Goal: Navigation & Orientation: Find specific page/section

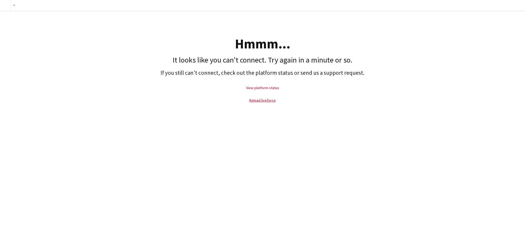
click at [274, 88] on link "View platform status" at bounding box center [262, 88] width 33 height 5
click at [266, 99] on link "Reload liveforce" at bounding box center [262, 100] width 26 height 5
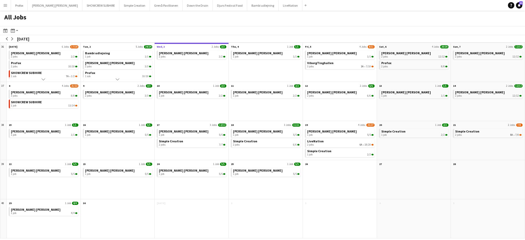
click at [417, 148] on div "Simple Creation 1 job 2/2" at bounding box center [414, 144] width 74 height 32
click at [366, 66] on span "7/10" at bounding box center [368, 66] width 5 height 3
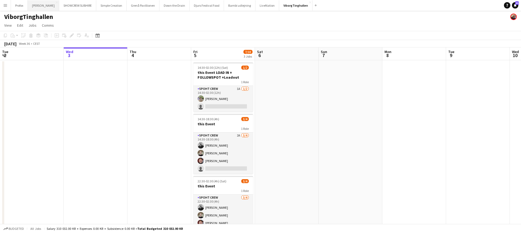
click at [52, 3] on button "Danny Black Luna Close" at bounding box center [43, 5] width 31 height 10
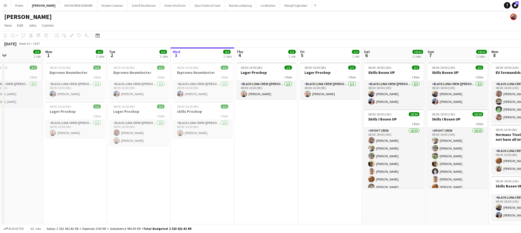
scroll to position [0, 145]
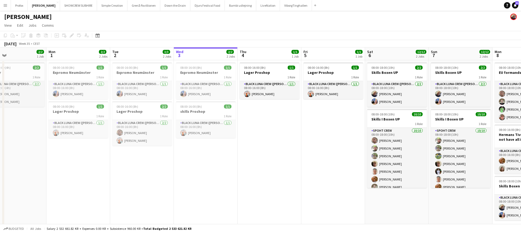
drag, startPoint x: 93, startPoint y: 56, endPoint x: 243, endPoint y: 59, distance: 149.8
click at [267, 59] on app-calendar-viewport "Fri 29 Sat 30 Sun 31 2/2 1 Job Mon 1 2/2 2 Jobs Tue 2 3/3 2 Jobs Wed 3 2/2 2 Jo…" at bounding box center [260, 139] width 521 height 185
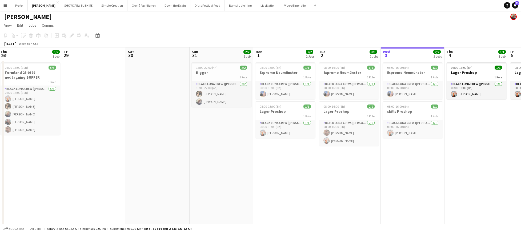
drag, startPoint x: 120, startPoint y: 56, endPoint x: 282, endPoint y: 58, distance: 161.8
click at [289, 58] on app-calendar-viewport "Tue 26 6/6 2 Jobs Wed 27 5/5 1 Job Thu 28 5/5 1 Job Fri 29 Sat 30 Sun 31 2/2 1 …" at bounding box center [260, 139] width 521 height 185
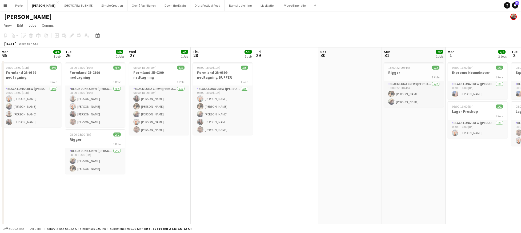
drag, startPoint x: 177, startPoint y: 58, endPoint x: 252, endPoint y: 55, distance: 75.5
click at [341, 55] on app-calendar-viewport "Sat 23 Sun 24 Mon 25 4/4 1 Job Tue 26 6/6 2 Jobs Wed 27 5/5 1 Job Thu 28 5/5 1 …" at bounding box center [260, 139] width 521 height 185
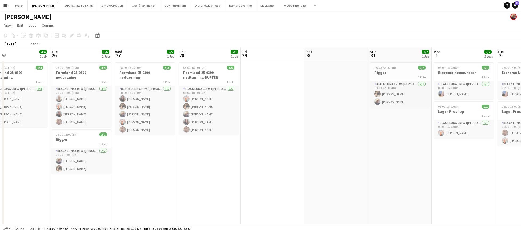
drag, startPoint x: 242, startPoint y: 55, endPoint x: 329, endPoint y: 55, distance: 87.7
click at [354, 55] on app-calendar-viewport "Sat 23 4/4 1 Job Sun 24 1/1 1 Job Mon 25 4/4 1 Job Tue 26 6/6 2 Jobs Wed 27 5/5…" at bounding box center [260, 139] width 521 height 185
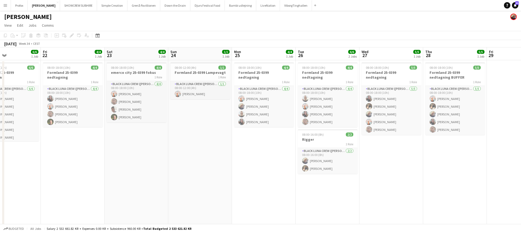
drag, startPoint x: 217, startPoint y: 53, endPoint x: 318, endPoint y: 52, distance: 100.8
click at [318, 52] on app-calendar-viewport "Tue 19 Wed 20 6/6 1 Job Thu 21 6/6 1 Job Fri 22 4/4 1 Job Sat 23 4/4 1 Job Sun …" at bounding box center [260, 139] width 521 height 185
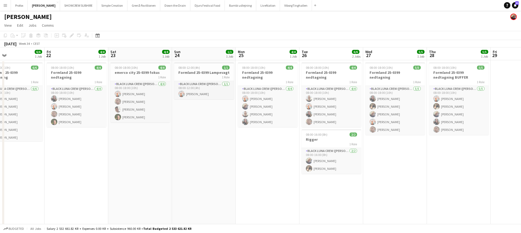
drag, startPoint x: 197, startPoint y: 51, endPoint x: 321, endPoint y: 51, distance: 123.9
click at [321, 51] on app-calendar-viewport "Tue 19 1/1 1 Job Wed 20 6/6 1 Job Thu 21 6/6 1 Job Fri 22 4/4 1 Job Sat 23 4/4 …" at bounding box center [260, 139] width 521 height 185
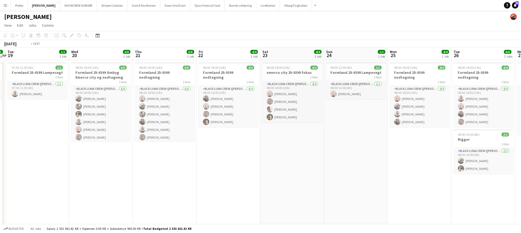
drag, startPoint x: 219, startPoint y: 51, endPoint x: 209, endPoint y: 51, distance: 10.4
click at [338, 53] on app-calendar-viewport "Sun 17 2/2 1 Job Mon 18 1/1 1 Job Tue 19 1/1 1 Job Wed 20 6/6 1 Job Thu 21 6/6 …" at bounding box center [260, 139] width 521 height 185
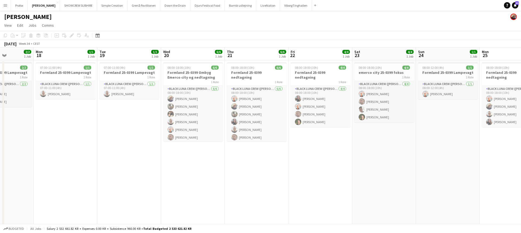
drag, startPoint x: 205, startPoint y: 52, endPoint x: 329, endPoint y: 51, distance: 124.2
click at [329, 51] on app-calendar-viewport "Fri 15 4/4 1 Job Sat 16 4/4 1 Job Sun 17 2/2 1 Job Mon 18 1/1 1 Job Tue 19 1/1 …" at bounding box center [260, 139] width 521 height 185
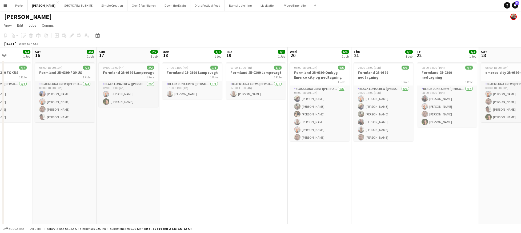
scroll to position [0, 160]
drag, startPoint x: 277, startPoint y: 52, endPoint x: 311, endPoint y: 50, distance: 34.4
click at [348, 50] on app-calendar-viewport "Wed 13 Thu 14 Fri 15 4/4 1 Job Sat 16 4/4 1 Job Sun 17 2/2 1 Job Mon 18 1/1 1 J…" at bounding box center [260, 139] width 521 height 185
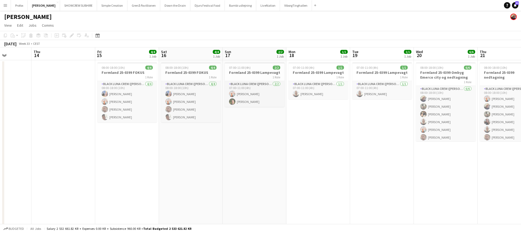
drag, startPoint x: 235, startPoint y: 50, endPoint x: 314, endPoint y: 51, distance: 79.4
click at [344, 50] on app-calendar "Copy Paste Paste Command V Paste with crew Command Shift V Paste linked Job Del…" at bounding box center [260, 131] width 521 height 201
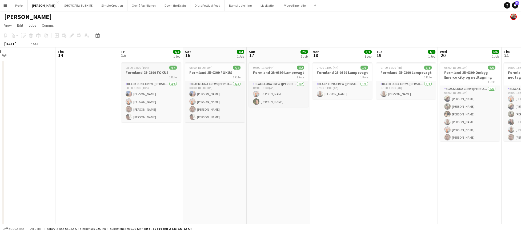
drag, startPoint x: 128, startPoint y: 54, endPoint x: 308, endPoint y: 64, distance: 180.4
click at [336, 64] on app-calendar-viewport "Mon 11 Tue 12 Wed 13 Thu 14 Fri 15 4/4 1 Job Sat 16 4/4 1 Job Sun 17 2/2 1 Job …" at bounding box center [260, 139] width 521 height 185
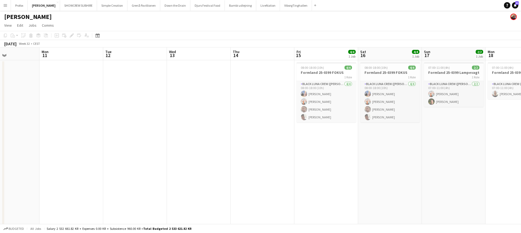
click at [409, 71] on app-calendar-viewport "Fri 8 Sat 9 Sun 10 Mon 11 Tue 12 Wed 13 Thu 14 Fri 15 4/4 1 Job Sat 16 4/4 1 Jo…" at bounding box center [260, 139] width 521 height 185
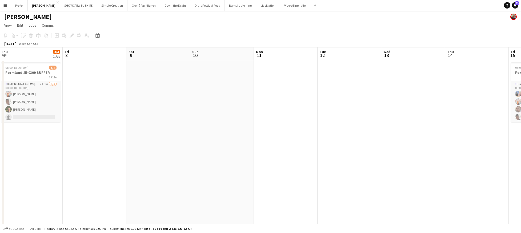
drag, startPoint x: 356, startPoint y: 70, endPoint x: 399, endPoint y: 71, distance: 43.5
click at [414, 71] on app-calendar-viewport "Tue 5 4/4 1 Job Wed 6 4/4 1 Job Thu 7 3/4 1 Job Fri 8 Sat 9 Sun 10 Mon 11 Tue 1…" at bounding box center [260, 139] width 521 height 185
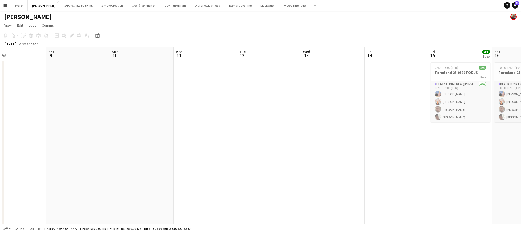
drag, startPoint x: 306, startPoint y: 59, endPoint x: 43, endPoint y: 67, distance: 263.2
click at [38, 67] on app-calendar-viewport "Wed 6 4/4 1 Job Thu 7 3/4 1 Job Fri 8 Sat 9 Sun 10 Mon 11 Tue 12 Wed 13 Thu 14 …" at bounding box center [260, 139] width 521 height 185
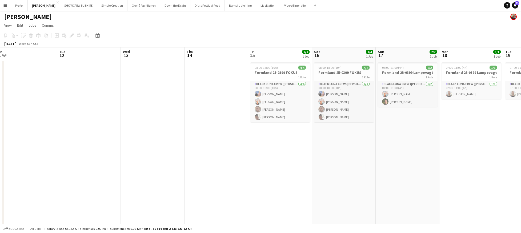
drag, startPoint x: 149, startPoint y: 76, endPoint x: 31, endPoint y: 68, distance: 118.1
click at [26, 69] on app-calendar-viewport "Fri 8 Sat 9 Sun 10 Mon 11 Tue 12 Wed 13 Thu 14 Fri 15 4/4 1 Job Sat 16 4/4 1 Jo…" at bounding box center [260, 139] width 521 height 185
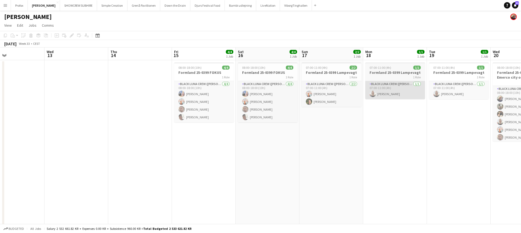
drag, startPoint x: 460, startPoint y: 90, endPoint x: 323, endPoint y: 82, distance: 136.7
click at [285, 83] on app-calendar-viewport "Fri 8 Sat 9 Sun 10 Mon 11 Tue 12 Wed 13 Thu 14 Fri 15 4/4 1 Job Sat 16 4/4 1 Jo…" at bounding box center [260, 139] width 521 height 185
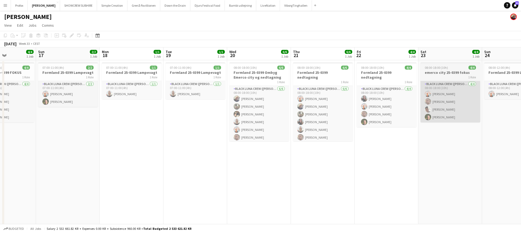
drag, startPoint x: 443, startPoint y: 91, endPoint x: 441, endPoint y: 94, distance: 4.1
click at [294, 94] on app-calendar-viewport "Thu 14 Fri 15 4/4 1 Job Sat 16 4/4 1 Job Sun 17 2/2 1 Job Mon 18 1/1 1 Job Tue …" at bounding box center [260, 139] width 521 height 185
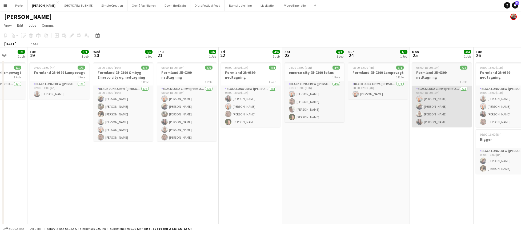
drag, startPoint x: 380, startPoint y: 105, endPoint x: 417, endPoint y: 100, distance: 37.9
click at [283, 105] on app-calendar-viewport "Thu 14 Fri 15 4/4 1 Job Sat 16 4/4 1 Job Sun 17 2/2 1 Job Mon 18 1/1 1 Job Tue …" at bounding box center [260, 139] width 521 height 185
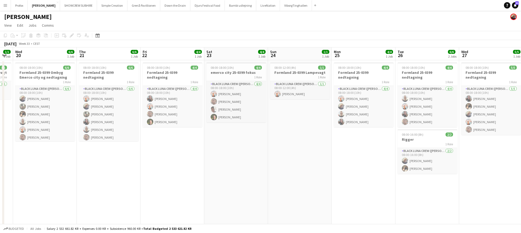
drag, startPoint x: 410, startPoint y: 102, endPoint x: 437, endPoint y: 101, distance: 27.2
click at [230, 100] on app-calendar-viewport "Sat 16 4/4 1 Job Sun 17 2/2 1 Job Mon 18 1/1 1 Job Tue 19 1/1 1 Job Wed 20 6/6 …" at bounding box center [260, 139] width 521 height 185
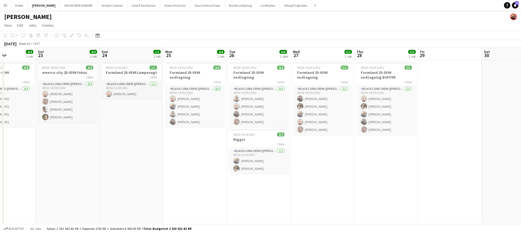
drag, startPoint x: 437, startPoint y: 101, endPoint x: 270, endPoint y: 106, distance: 167.7
click at [269, 106] on app-calendar-viewport "Mon 18 1/1 1 Job Tue 19 1/1 1 Job Wed 20 6/6 1 Job Thu 21 6/6 1 Job Fri 22 4/4 …" at bounding box center [260, 139] width 521 height 185
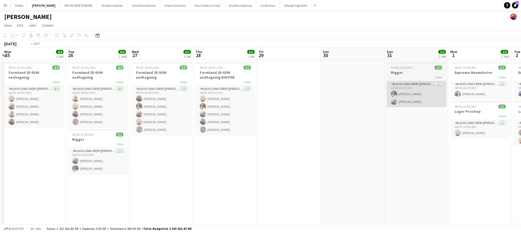
drag, startPoint x: 340, startPoint y: 102, endPoint x: 219, endPoint y: 98, distance: 120.8
click at [165, 102] on app-calendar-viewport "Fri 22 4/4 1 Job Sat 23 4/4 1 Job Sun 24 1/1 1 Job Mon 25 4/4 1 Job Tue 26 6/6 …" at bounding box center [260, 139] width 521 height 185
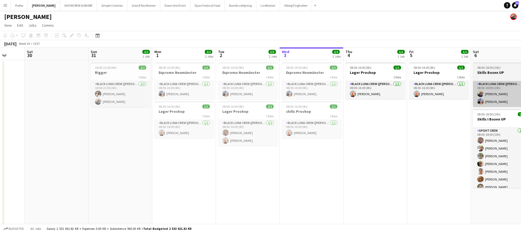
drag, startPoint x: 306, startPoint y: 102, endPoint x: 381, endPoint y: 95, distance: 76.0
click at [229, 101] on app-calendar-viewport "Mon 25 4/4 1 Job Tue 26 6/6 2 Jobs Wed 27 5/5 1 Job Thu 28 5/5 1 Job Fri 29 Sat…" at bounding box center [260, 139] width 521 height 185
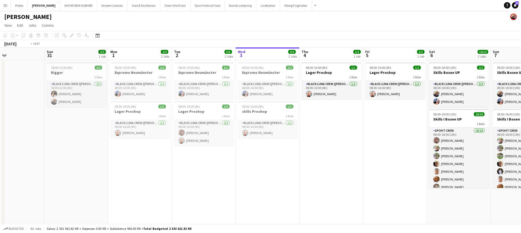
drag, startPoint x: 229, startPoint y: 98, endPoint x: 394, endPoint y: 91, distance: 165.9
click at [229, 98] on app-calendar-viewport "Thu 28 5/5 1 Job Fri 29 Sat 30 Sun 31 2/2 1 Job Mon 1 2/2 2 Jobs Tue 2 3/3 2 Jo…" at bounding box center [260, 139] width 521 height 185
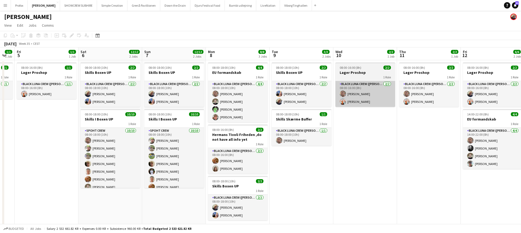
drag, startPoint x: 405, startPoint y: 91, endPoint x: 237, endPoint y: 84, distance: 168.9
click at [184, 89] on app-calendar-viewport "Mon 1 2/2 2 Jobs Tue 2 3/3 2 Jobs Wed 3 2/2 2 Jobs Thu 4 1/1 1 Job Fri 5 1/1 1 …" at bounding box center [260, 139] width 521 height 185
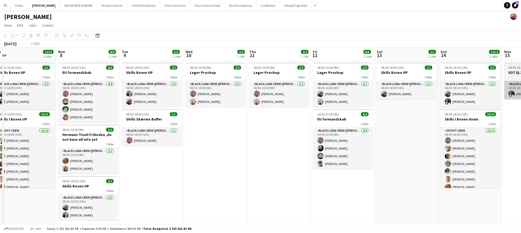
drag, startPoint x: 383, startPoint y: 94, endPoint x: 380, endPoint y: 85, distance: 9.9
click at [298, 90] on app-calendar-viewport "Wed 3 2/2 2 Jobs Thu 4 1/1 1 Job Fri 5 1/1 1 Job Sat 6 12/12 2 Jobs Sun 7 12/12…" at bounding box center [260, 139] width 521 height 185
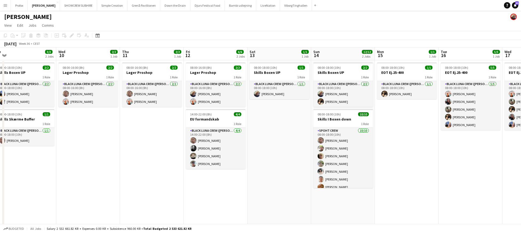
drag, startPoint x: 250, startPoint y: 84, endPoint x: 417, endPoint y: 84, distance: 166.3
click at [241, 83] on app-calendar-viewport "Fri 5 1/1 1 Job Sat 6 12/12 2 Jobs Sun 7 12/12 2 Jobs Mon 8 8/8 3 Jobs Tue 9 3/…" at bounding box center [260, 139] width 521 height 185
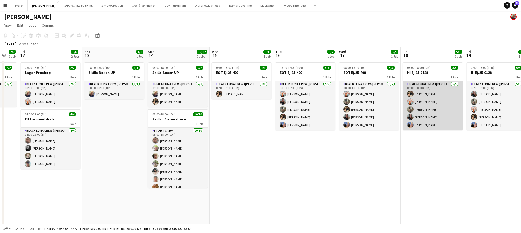
drag, startPoint x: 427, startPoint y: 85, endPoint x: 264, endPoint y: 82, distance: 163.9
click at [241, 83] on app-calendar-viewport "Tue 9 3/3 2 Jobs Wed 10 2/2 1 Job Thu 11 2/2 1 Job Fri 12 6/6 2 Jobs Sat 13 1/1…" at bounding box center [260, 139] width 521 height 185
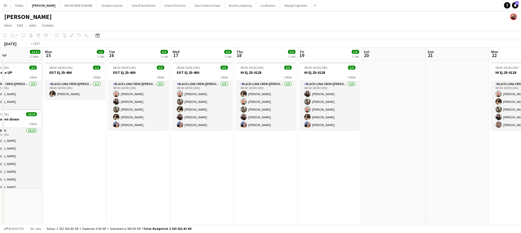
drag, startPoint x: 340, startPoint y: 87, endPoint x: 389, endPoint y: 83, distance: 49.8
click at [265, 88] on app-calendar-viewport "Thu 11 2/2 1 Job Fri 12 6/6 2 Jobs Sat 13 1/1 1 Job Sun 14 12/12 2 Jobs Mon 15 …" at bounding box center [260, 139] width 521 height 185
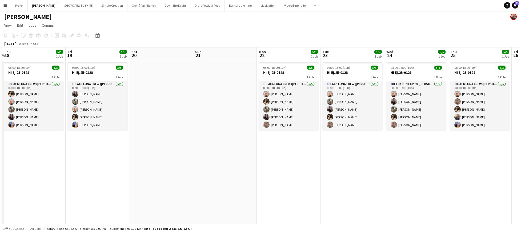
drag, startPoint x: 245, startPoint y: 89, endPoint x: 430, endPoint y: 88, distance: 184.4
click at [245, 89] on app-calendar-viewport "Sun 14 12/12 2 Jobs Mon 15 1/1 1 Job Tue 16 5/5 1 Job Wed 17 5/5 1 Job Thu 18 5…" at bounding box center [260, 139] width 521 height 185
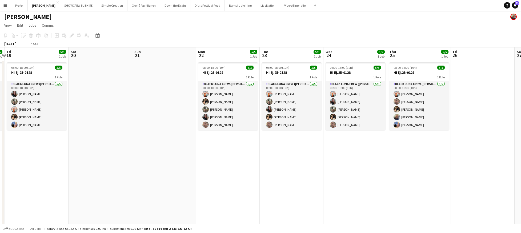
drag, startPoint x: 428, startPoint y: 88, endPoint x: 248, endPoint y: 89, distance: 179.9
click at [242, 91] on app-calendar-viewport "Tue 16 5/5 1 Job Wed 17 5/5 1 Job Thu 18 5/5 1 Job Fri 19 5/5 1 Job Sat 20 Sun …" at bounding box center [260, 139] width 521 height 185
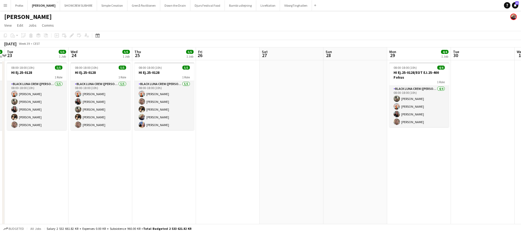
drag, startPoint x: 275, startPoint y: 87, endPoint x: 317, endPoint y: 81, distance: 42.6
click at [197, 82] on app-calendar-viewport "Sat 20 Sun 21 Mon 22 5/5 1 Job Tue 23 5/5 1 Job Wed 24 5/5 1 Job Thu 25 5/5 1 J…" at bounding box center [260, 139] width 521 height 185
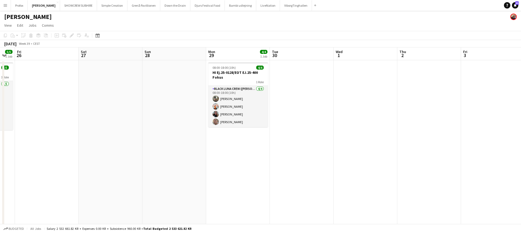
drag, startPoint x: 224, startPoint y: 87, endPoint x: 403, endPoint y: 84, distance: 179.6
click at [223, 86] on app-calendar-viewport "Mon 22 5/5 1 Job Tue 23 5/5 1 Job Wed 24 5/5 1 Job Thu 25 5/5 1 Job Fri 26 Sat …" at bounding box center [260, 139] width 521 height 185
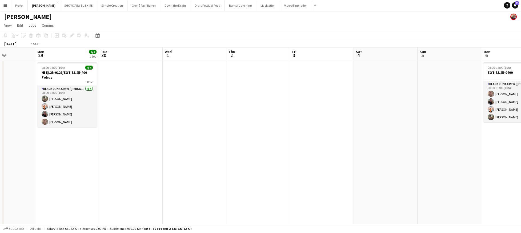
click at [234, 87] on app-calendar-viewport "Thu 25 5/5 1 Job Fri 26 Sat 27 Sun 28 Mon 29 4/4 1 Job Tue 30 Wed 1 Thu 2 Fri 3…" at bounding box center [260, 139] width 521 height 185
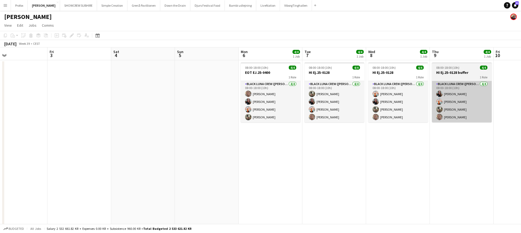
drag, startPoint x: 449, startPoint y: 89, endPoint x: 339, endPoint y: 83, distance: 110.2
click at [248, 89] on app-calendar-viewport "Sun 28 Mon 29 4/4 1 Job Tue 30 Wed 1 Thu 2 Fri 3 Sat 4 Sun 5 Mon 6 4/4 1 Job Tu…" at bounding box center [260, 139] width 521 height 185
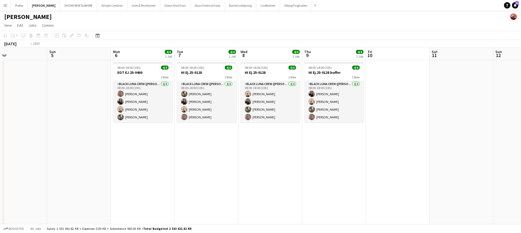
drag, startPoint x: 445, startPoint y: 88, endPoint x: 458, endPoint y: 87, distance: 13.1
click at [299, 91] on app-calendar-viewport "Thu 2 Fri 3 Sat 4 Sun 5 Mon 6 4/4 1 Job Tue 7 4/4 1 Job Wed 8 4/4 1 Job Thu 9 4…" at bounding box center [260, 139] width 521 height 185
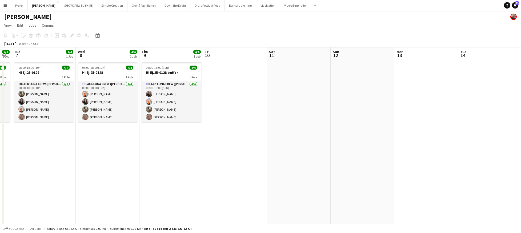
drag, startPoint x: 453, startPoint y: 87, endPoint x: 297, endPoint y: 80, distance: 156.1
click at [283, 83] on app-calendar-viewport "Sat 4 Sun 5 Mon 6 4/4 1 Job Tue 7 4/4 1 Job Wed 8 4/4 1 Job Thu 9 4/4 1 Job Fri…" at bounding box center [260, 139] width 521 height 185
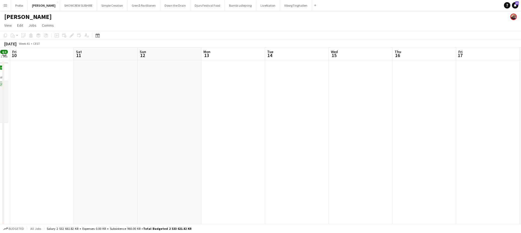
drag, startPoint x: 427, startPoint y: 82, endPoint x: 374, endPoint y: 74, distance: 54.4
click at [273, 81] on app-calendar-viewport "Mon 6 4/4 1 Job Tue 7 4/4 1 Job Wed 8 4/4 1 Job Thu 9 4/4 1 Job Fri 10 Sat 11 S…" at bounding box center [260, 139] width 521 height 185
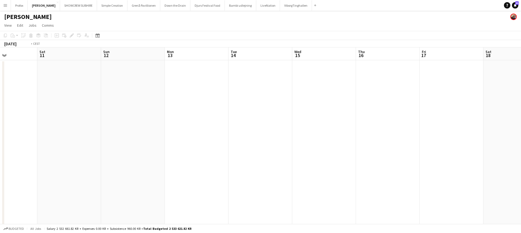
drag, startPoint x: 412, startPoint y: 79, endPoint x: 437, endPoint y: 80, distance: 24.8
click at [263, 81] on app-calendar-viewport "Wed 8 4/4 1 Job Thu 9 4/4 1 Job Fri 10 Sat 11 Sun 12 Mon 13 Tue 14 Wed 15 Thu 1…" at bounding box center [260, 139] width 521 height 185
drag, startPoint x: 432, startPoint y: 81, endPoint x: 252, endPoint y: 76, distance: 179.7
click at [252, 76] on app-calendar-viewport "Sun 12 Mon 13 Tue 14 Wed 15 Thu 16 Fri 17 Sat 18 Sun 19 Mon 20 Tue 21 Wed 22 Th…" at bounding box center [260, 139] width 521 height 185
drag, startPoint x: 423, startPoint y: 72, endPoint x: 231, endPoint y: 66, distance: 191.7
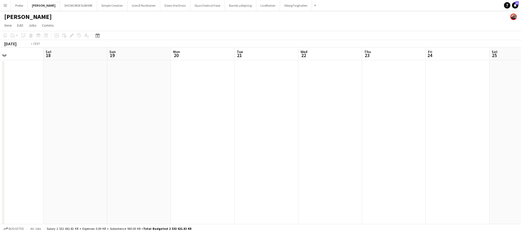
click at [224, 70] on app-calendar-viewport "Wed 15 Thu 16 Fri 17 Sat 18 Sun 19 Mon 20 Tue 21 Wed 22 Thu 23 Fri 24 Sat 25 Su…" at bounding box center [260, 139] width 521 height 185
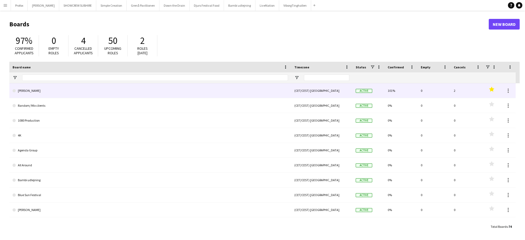
click at [156, 93] on link "[PERSON_NAME]" at bounding box center [150, 90] width 275 height 15
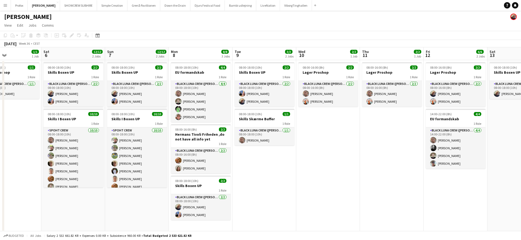
scroll to position [0, 218]
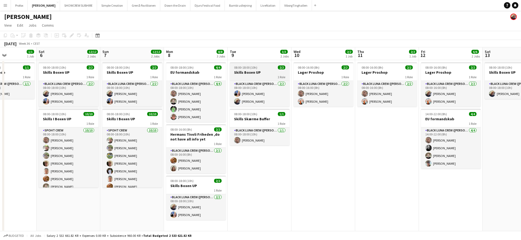
drag, startPoint x: 418, startPoint y: 56, endPoint x: 261, endPoint y: 64, distance: 157.0
click at [199, 63] on app-calendar-viewport "Tue 2 3/3 2 Jobs Wed 3 2/2 2 Jobs Thu 4 1/1 1 Job Fri 5 1/1 1 Job Sat 6 12/12 2…" at bounding box center [260, 139] width 521 height 185
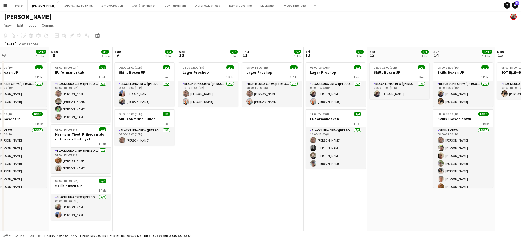
drag, startPoint x: 395, startPoint y: 56, endPoint x: 326, endPoint y: 56, distance: 69.0
click at [280, 58] on app-calendar-viewport "Thu 4 1/1 1 Job Fri 5 1/1 1 Job Sat 6 12/12 2 Jobs Sun 7 12/12 2 Jobs Mon 8 8/8…" at bounding box center [260, 139] width 521 height 185
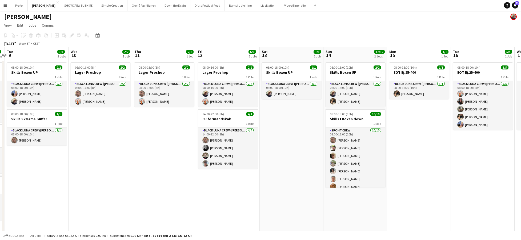
drag, startPoint x: 361, startPoint y: 56, endPoint x: 255, endPoint y: 55, distance: 106.1
click at [253, 56] on app-calendar-viewport "Sat 6 12/12 2 Jobs Sun 7 12/12 2 Jobs Mon 8 8/8 3 Jobs Tue 9 3/3 2 Jobs Wed 10 …" at bounding box center [260, 139] width 521 height 185
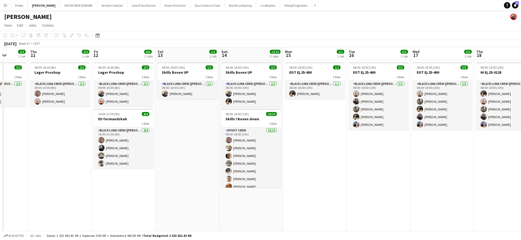
drag, startPoint x: 326, startPoint y: 58, endPoint x: 281, endPoint y: 56, distance: 44.8
click at [234, 55] on app-calendar-viewport "Mon 8 8/8 3 Jobs Tue 9 3/3 2 Jobs Wed 10 2/2 1 Job Thu 11 2/2 1 Job Fri 12 6/6 …" at bounding box center [260, 139] width 521 height 185
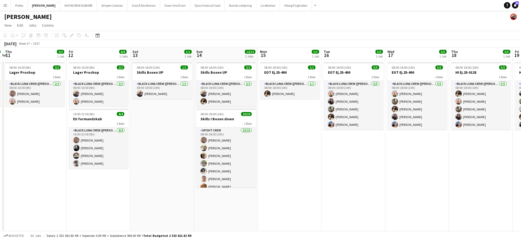
drag, startPoint x: 325, startPoint y: 60, endPoint x: 200, endPoint y: 51, distance: 125.1
click at [185, 51] on app-calendar-viewport "Mon 8 8/8 3 Jobs Tue 9 3/3 2 Jobs Wed 10 2/2 1 Job Thu 11 2/2 1 Job Fri 12 6/6 …" at bounding box center [260, 139] width 521 height 185
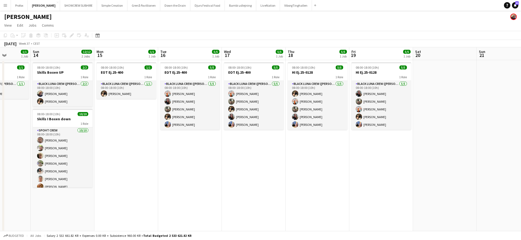
scroll to position [0, 158]
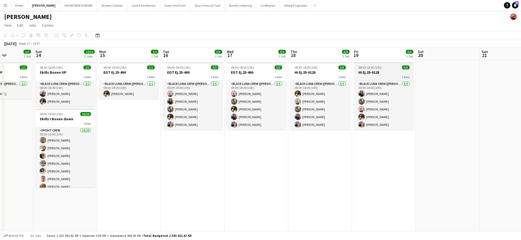
drag, startPoint x: 418, startPoint y: 55, endPoint x: 363, endPoint y: 67, distance: 55.9
click at [383, 69] on app-calendar-viewport "Thu 11 2/2 1 Job Fri 12 6/6 2 Jobs Sat 13 1/1 1 Job Sun 14 12/12 2 Jobs Mon 15 …" at bounding box center [260, 139] width 521 height 185
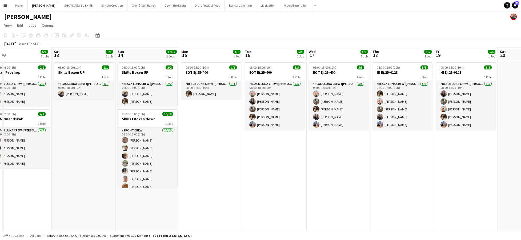
scroll to position [0, 117]
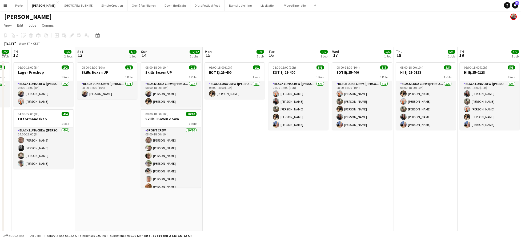
drag, startPoint x: 181, startPoint y: 53, endPoint x: 275, endPoint y: 61, distance: 93.6
click at [286, 61] on app-calendar-viewport "Wed 10 2/2 1 Job Thu 11 2/2 1 Job Fri 12 6/6 2 Jobs Sat 13 1/1 1 Job Sun 14 12/…" at bounding box center [260, 139] width 521 height 185
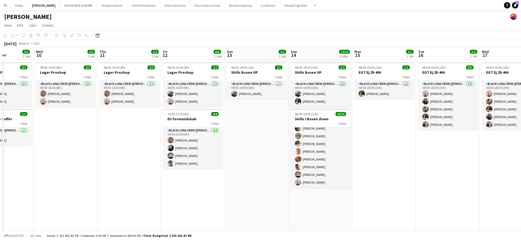
scroll to position [0, 152]
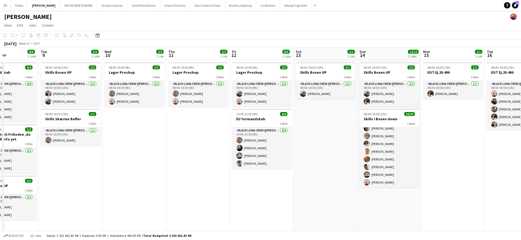
drag, startPoint x: 42, startPoint y: 55, endPoint x: 260, endPoint y: 68, distance: 219.2
click at [260, 68] on app-calendar-viewport "Sat 6 12/12 2 Jobs Sun 7 12/12 2 Jobs Mon 8 8/8 3 Jobs Tue 9 3/3 2 Jobs Wed 10 …" at bounding box center [260, 139] width 521 height 185
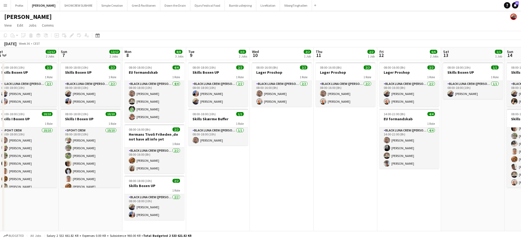
scroll to position [0, 116]
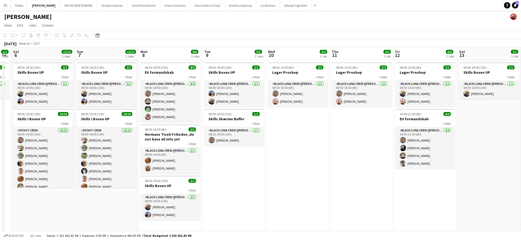
drag, startPoint x: 126, startPoint y: 143, endPoint x: 290, endPoint y: 140, distance: 163.7
click at [290, 140] on app-calendar-viewport "Thu 4 1/1 1 Job Fri 5 1/1 1 Job Sat 6 12/12 2 Jobs Sun 7 12/12 2 Jobs Mon 8 8/8…" at bounding box center [260, 139] width 521 height 185
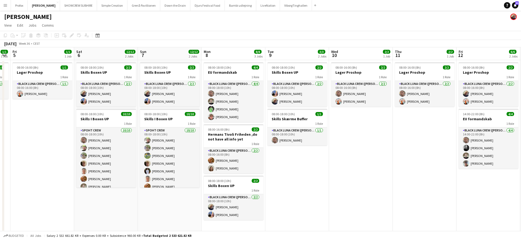
scroll to position [0, 116]
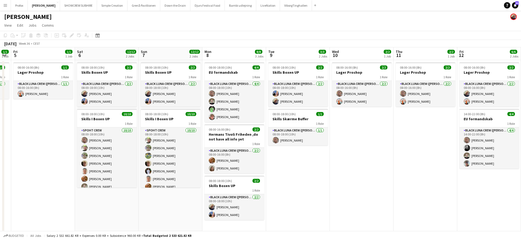
drag, startPoint x: 103, startPoint y: 55, endPoint x: 166, endPoint y: 57, distance: 63.2
click at [167, 57] on app-calendar-viewport "Wed 3 2/2 2 Jobs Thu 4 1/1 1 Job Fri 5 1/1 1 Job Sat 6 12/12 2 Jobs Sun 7 12/12…" at bounding box center [260, 139] width 521 height 185
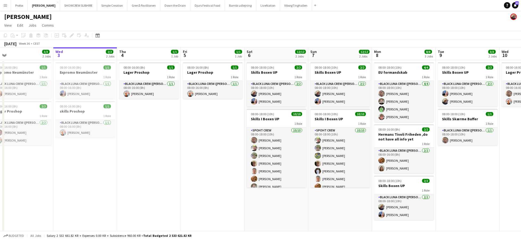
scroll to position [0, 140]
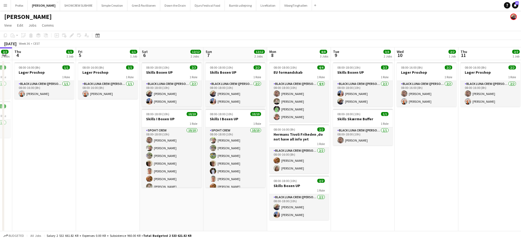
drag, startPoint x: 109, startPoint y: 55, endPoint x: 174, endPoint y: 64, distance: 65.4
click at [174, 64] on app-calendar-viewport "Sun 31 2/2 1 Job Mon 1 2/2 2 Jobs Tue 2 3/3 2 Jobs Wed 3 2/2 2 Jobs Thu 4 1/1 1…" at bounding box center [260, 139] width 521 height 185
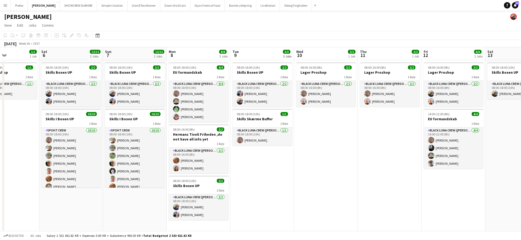
drag, startPoint x: 362, startPoint y: 56, endPoint x: 275, endPoint y: 59, distance: 87.4
click at [262, 61] on app-calendar-viewport "Tue 2 3/3 2 Jobs Wed 3 2/2 2 Jobs Thu 4 1/1 1 Job Fri 5 1/1 1 Job Sat 6 12/12 2…" at bounding box center [260, 139] width 521 height 185
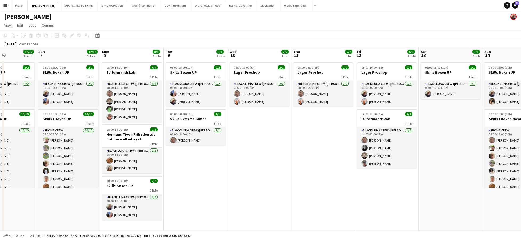
drag, startPoint x: 389, startPoint y: 56, endPoint x: 352, endPoint y: 59, distance: 36.3
click at [321, 60] on app-calendar-viewport "Thu 4 1/1 1 Job Fri 5 1/1 1 Job Sat 6 12/12 2 Jobs Sun 7 12/12 2 Jobs Mon 8 8/8…" at bounding box center [260, 139] width 521 height 185
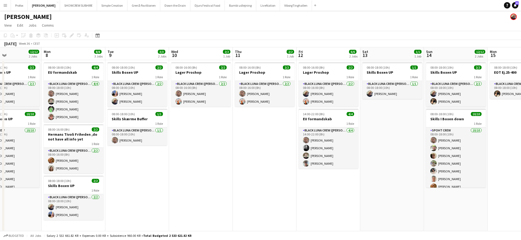
drag, startPoint x: 384, startPoint y: 61, endPoint x: 359, endPoint y: 60, distance: 25.1
click at [335, 62] on app-calendar-viewport "Thu 4 1/1 1 Job Fri 5 1/1 1 Job Sat 6 12/12 2 Jobs Sun 7 12/12 2 Jobs Mon 8 8/8…" at bounding box center [260, 139] width 521 height 185
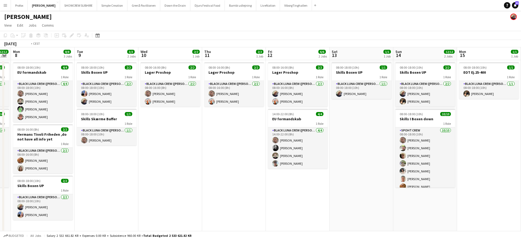
scroll to position [0, 157]
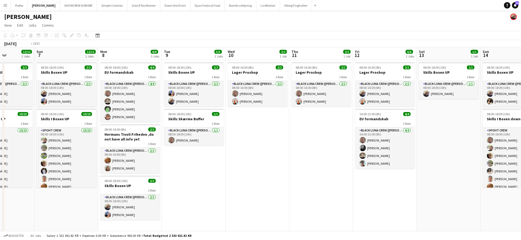
drag, startPoint x: 406, startPoint y: 60, endPoint x: 348, endPoint y: 62, distance: 58.1
click at [338, 63] on app-calendar-viewport "Thu 4 1/1 1 Job Fri 5 1/1 1 Job Sat 6 12/12 2 Jobs Sun 7 12/12 2 Jobs Mon 8 8/8…" at bounding box center [260, 139] width 521 height 185
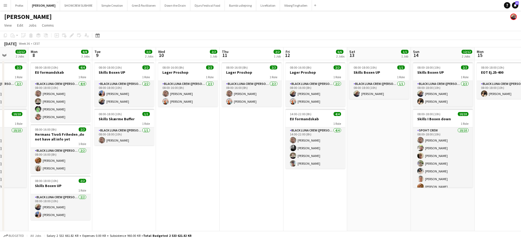
scroll to position [0, 154]
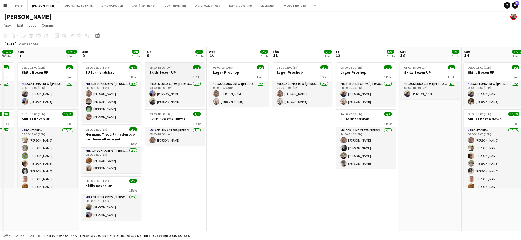
drag, startPoint x: 63, startPoint y: 53, endPoint x: 174, endPoint y: 67, distance: 112.5
click at [171, 65] on app-calendar-viewport "Thu 4 1/1 1 Job Fri 5 1/1 1 Job Sat 6 12/12 2 Jobs Sun 7 12/12 2 Jobs Mon 8 8/8…" at bounding box center [260, 139] width 521 height 185
